Goal: Task Accomplishment & Management: Use online tool/utility

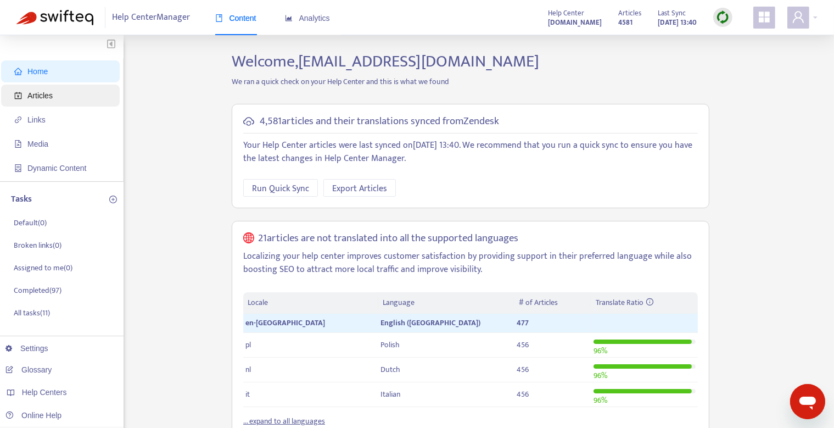
click at [72, 94] on span "Articles" at bounding box center [62, 96] width 97 height 22
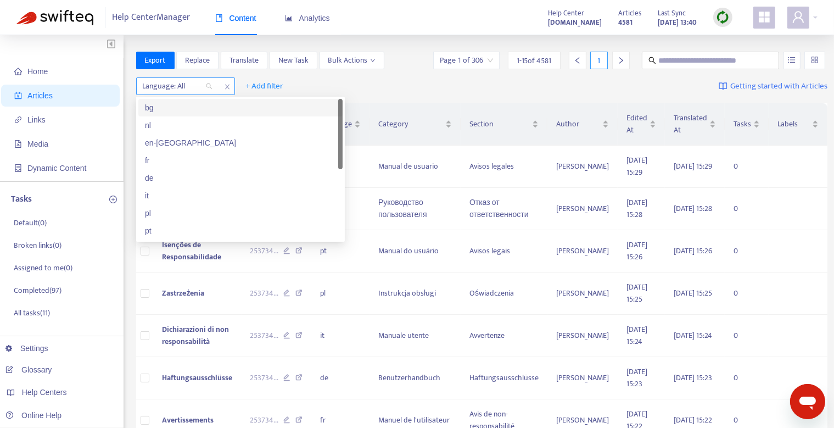
click at [186, 86] on div at bounding box center [172, 86] width 66 height 13
click at [177, 146] on div "en-[GEOGRAPHIC_DATA]" at bounding box center [240, 143] width 191 height 12
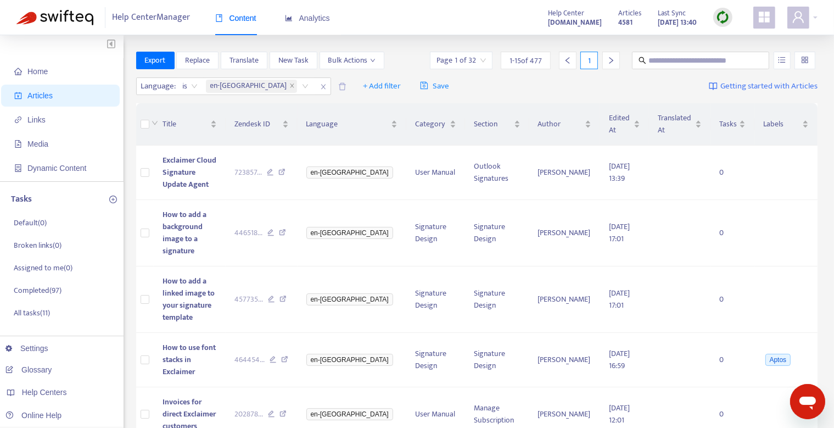
click at [505, 86] on div "Language : is en-gb + Add filter Save Getting started with Articles" at bounding box center [477, 87] width 682 height 26
click at [726, 16] on img at bounding box center [723, 17] width 14 height 14
click at [733, 42] on link "Quick Sync" at bounding box center [745, 39] width 47 height 13
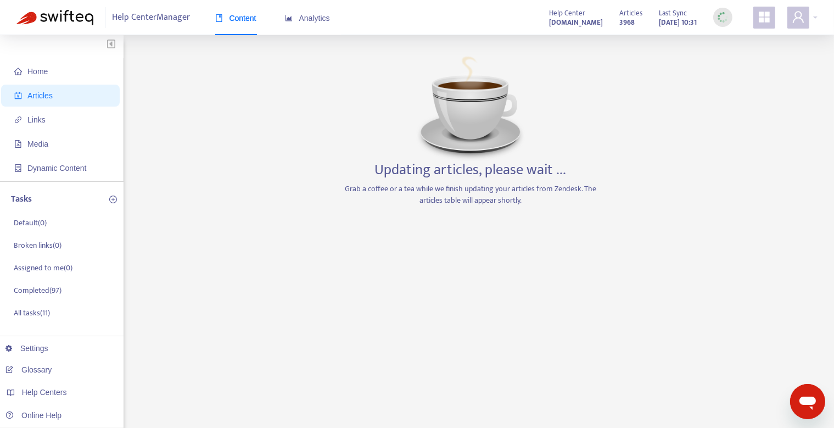
click at [737, 253] on div "Home Articles Links Media Dynamic Content Tasks Default ( 0 ) Broken links ( 0 …" at bounding box center [416, 373] width 801 height 642
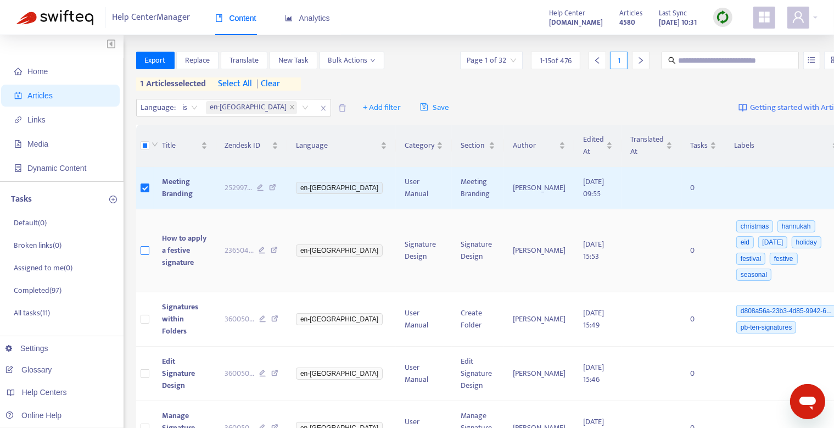
click at [145, 247] on label at bounding box center [145, 250] width 9 height 12
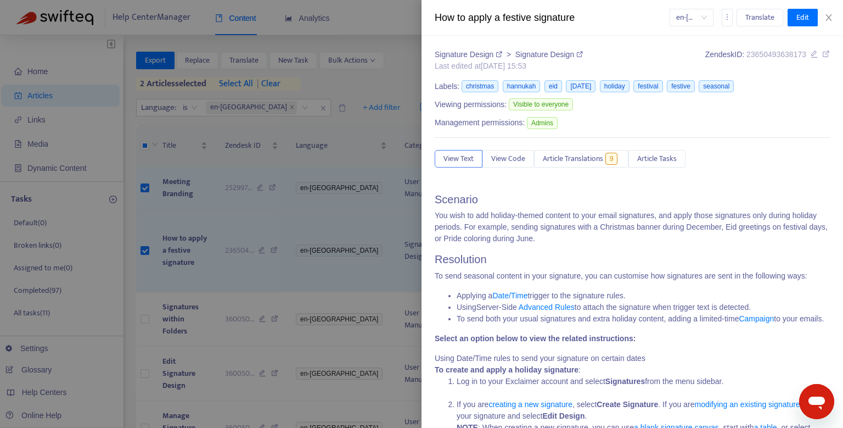
click at [123, 267] on div at bounding box center [421, 214] width 843 height 428
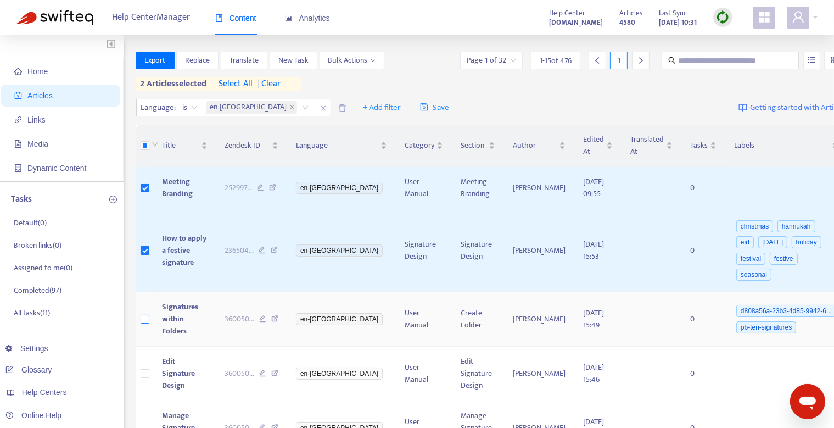
click at [142, 313] on label at bounding box center [145, 319] width 9 height 12
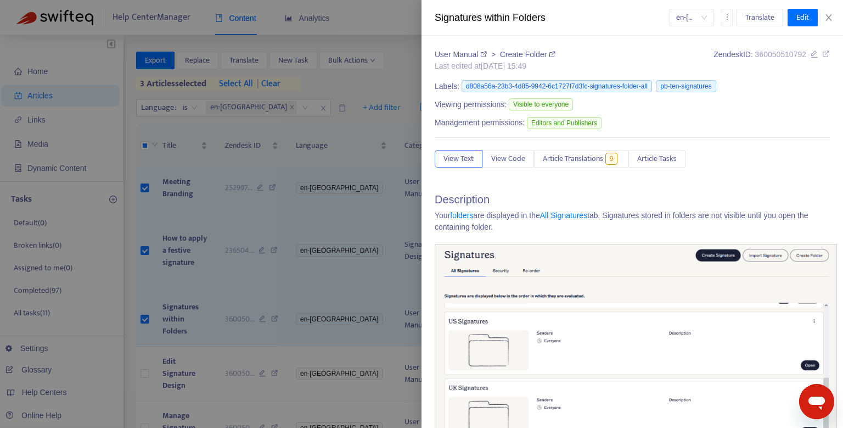
click at [145, 353] on div at bounding box center [421, 214] width 843 height 428
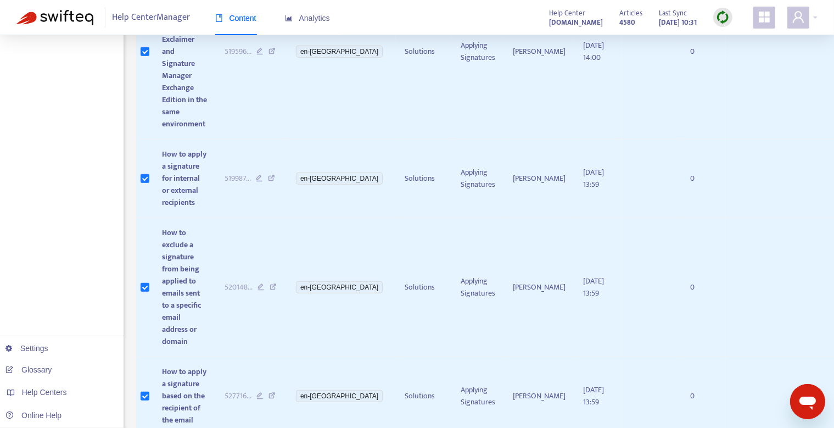
scroll to position [778, 0]
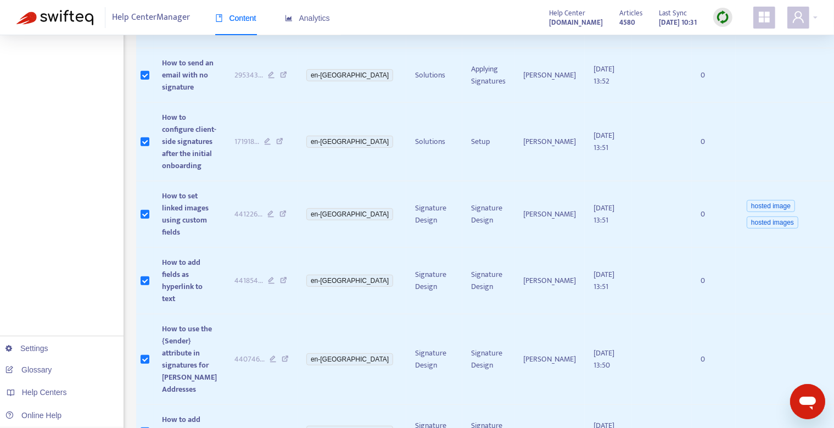
scroll to position [734, 0]
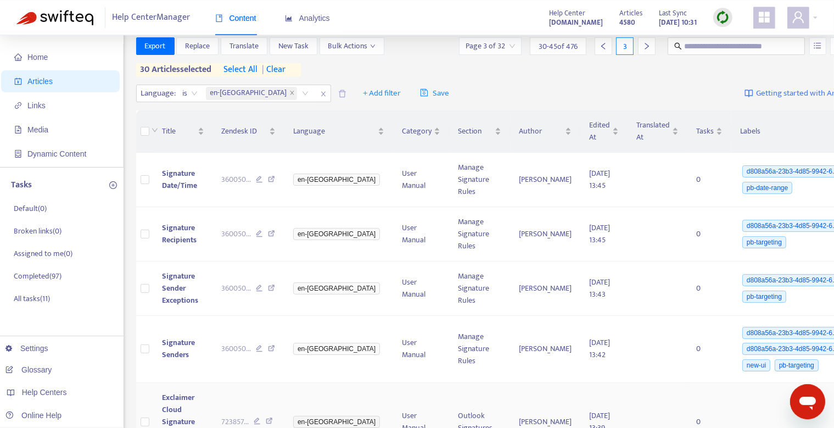
scroll to position [0, 0]
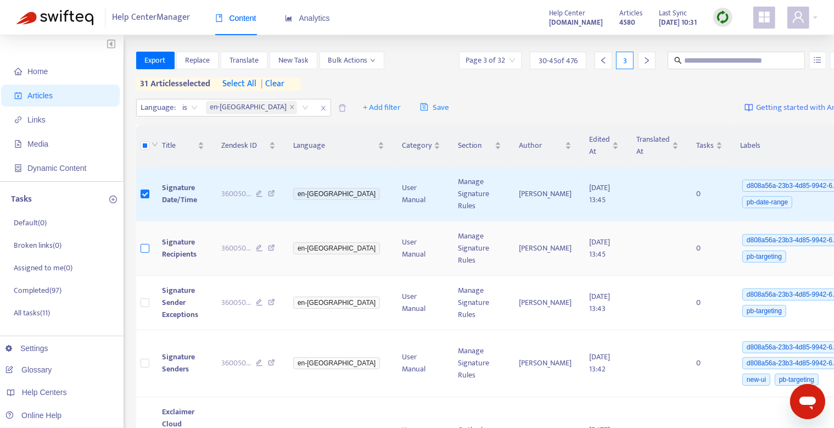
click at [146, 252] on label at bounding box center [145, 248] width 9 height 12
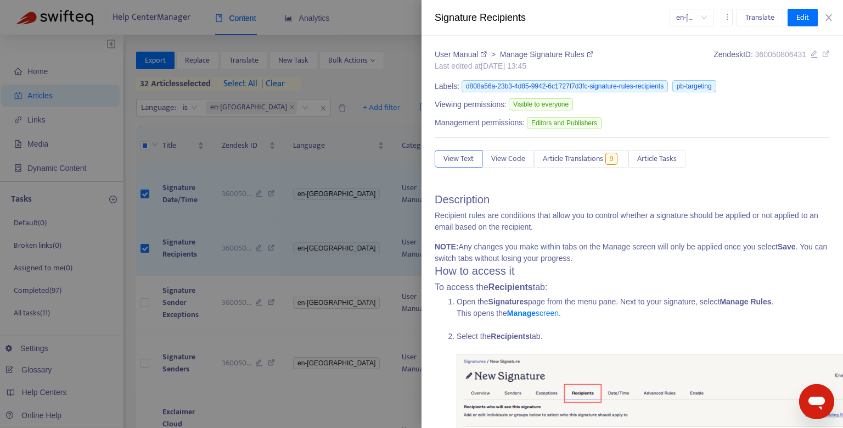
click at [147, 302] on div at bounding box center [421, 214] width 843 height 428
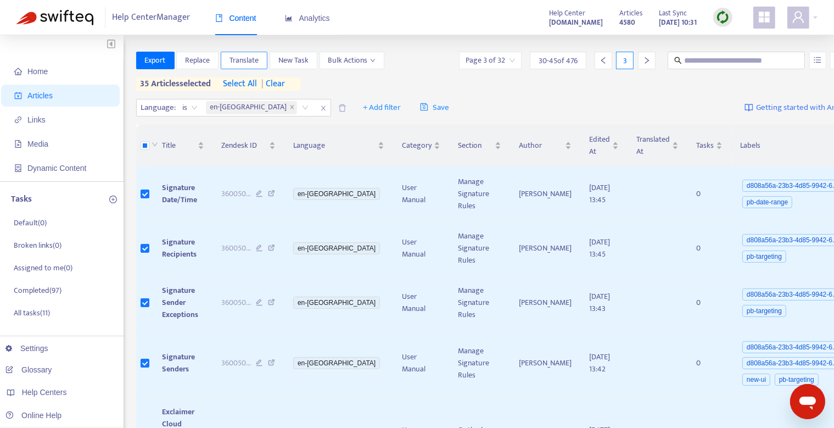
click at [260, 59] on button "Translate" at bounding box center [244, 61] width 47 height 18
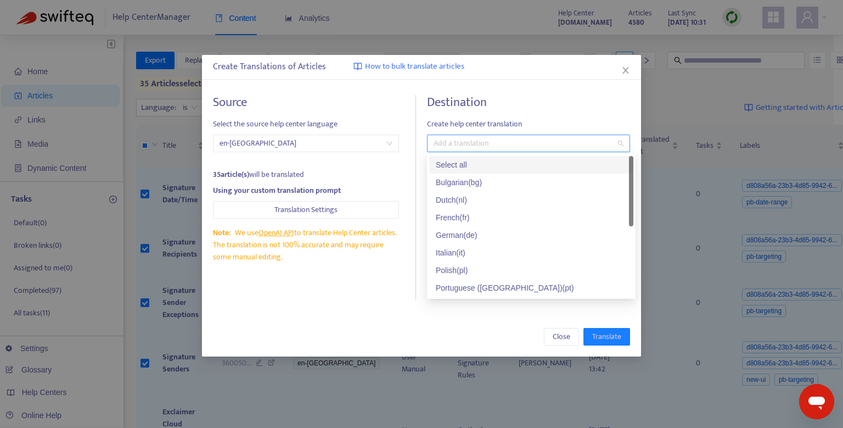
click at [491, 144] on div at bounding box center [523, 143] width 187 height 13
click at [485, 166] on div "Select all" at bounding box center [531, 165] width 191 height 12
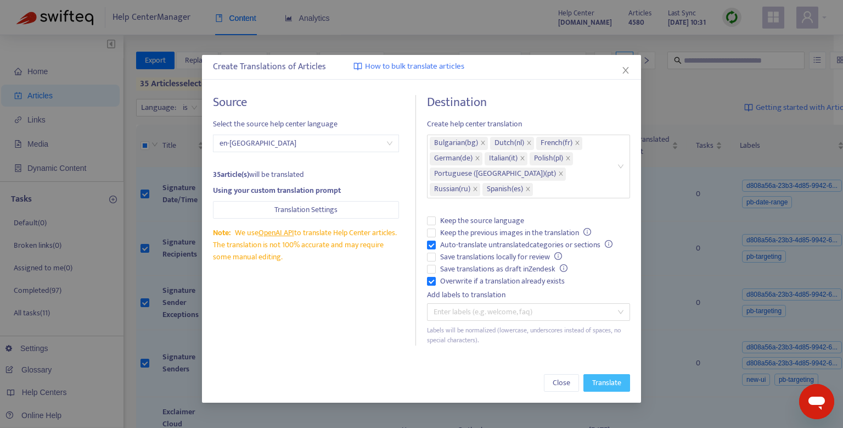
click at [598, 387] on span "Translate" at bounding box center [606, 383] width 29 height 12
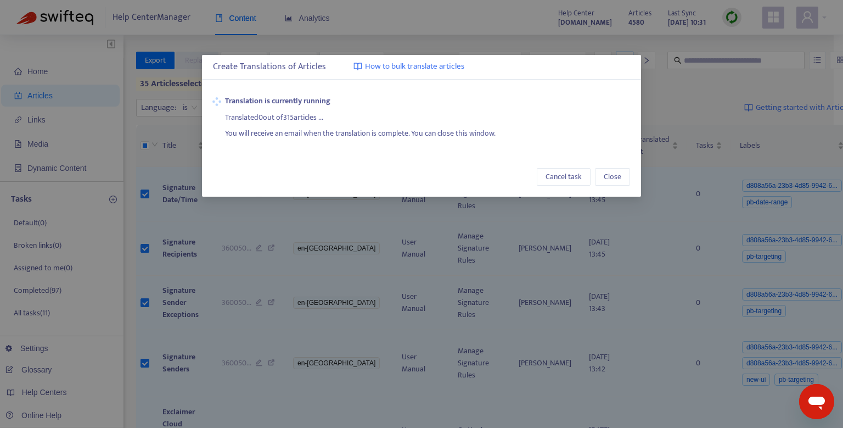
click at [585, 126] on div "You will receive an email when the translation is complete. You can close this …" at bounding box center [428, 131] width 406 height 16
click at [429, 153] on div "Create Translations of Articles How to bulk translate articles Translation is c…" at bounding box center [421, 126] width 439 height 142
